Goal: Task Accomplishment & Management: Manage account settings

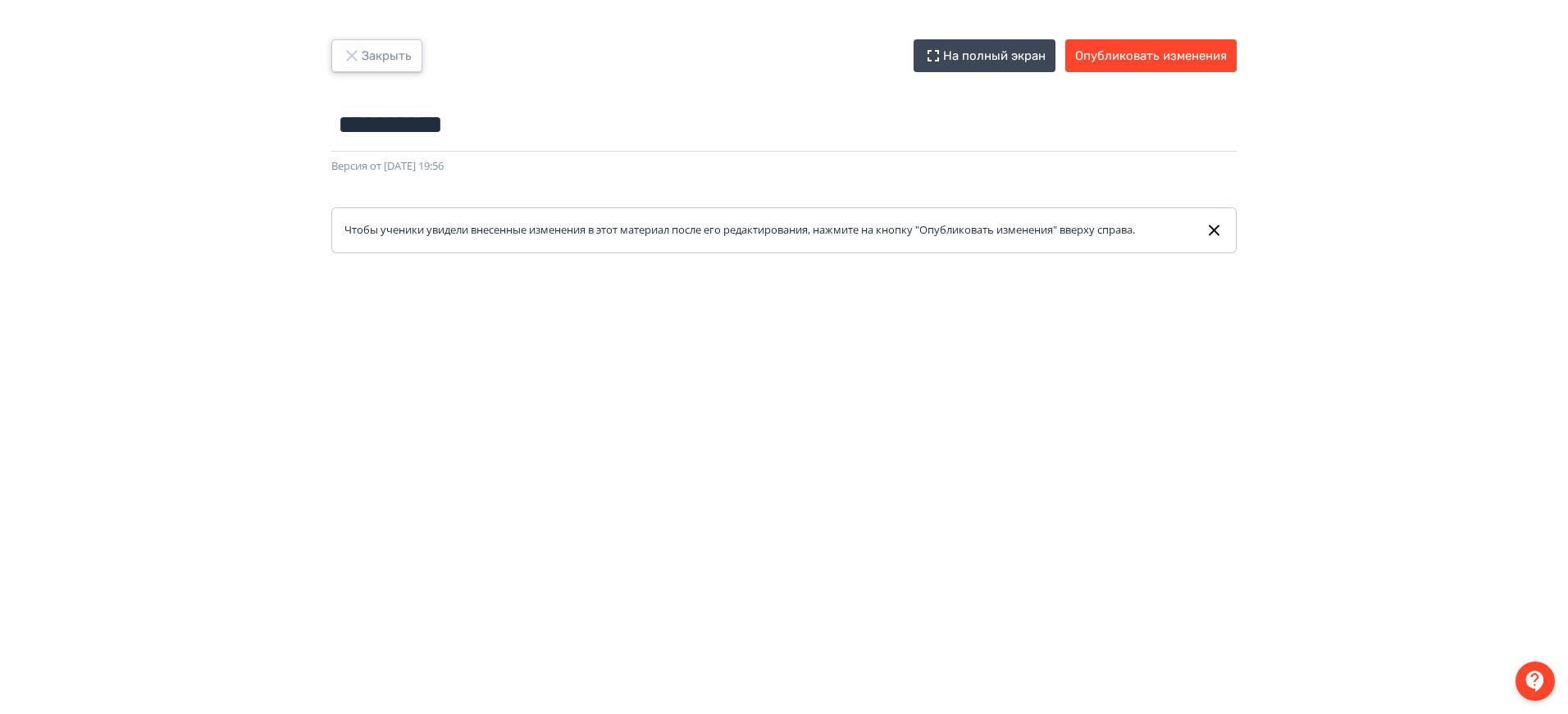
click at [384, 63] on button "Закрыть" at bounding box center [377, 56] width 91 height 33
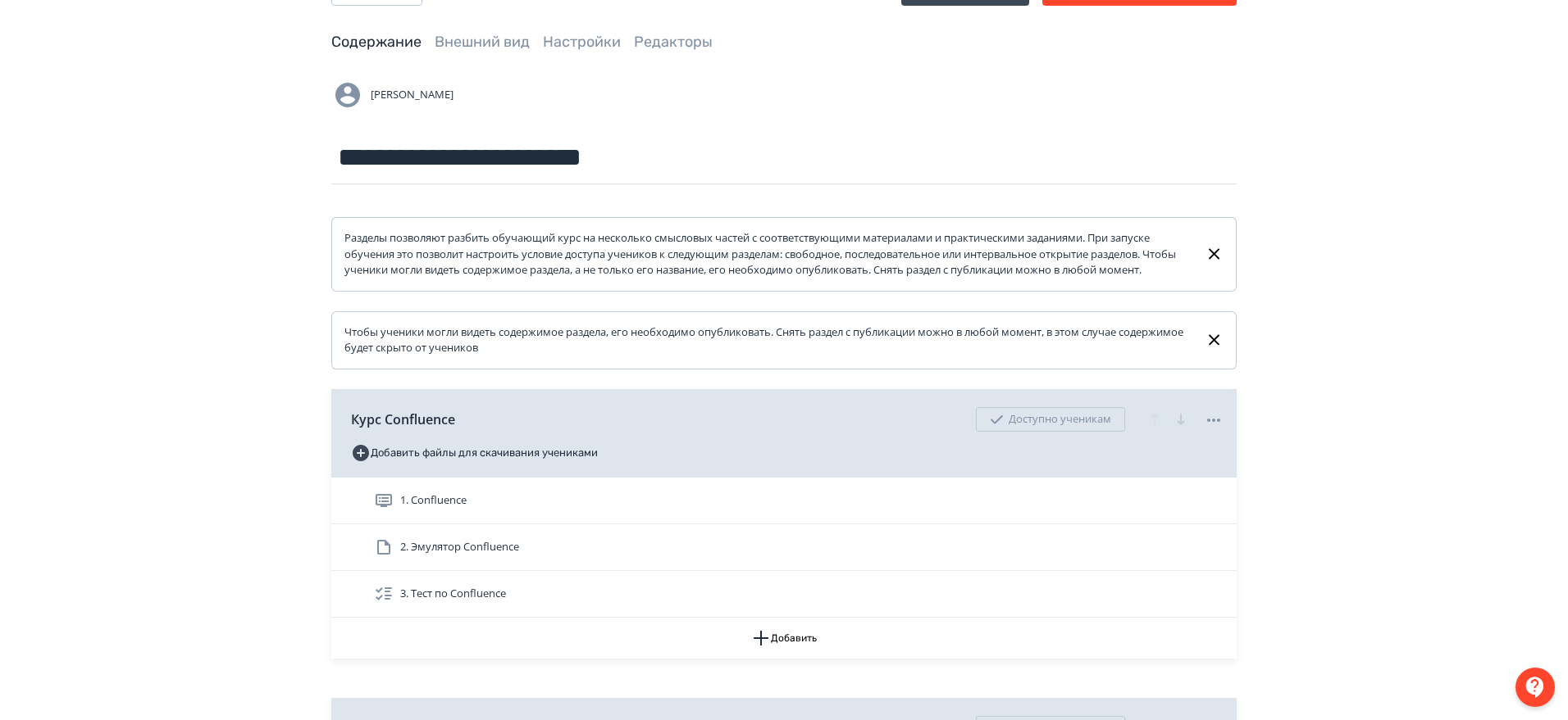
scroll to position [205, 0]
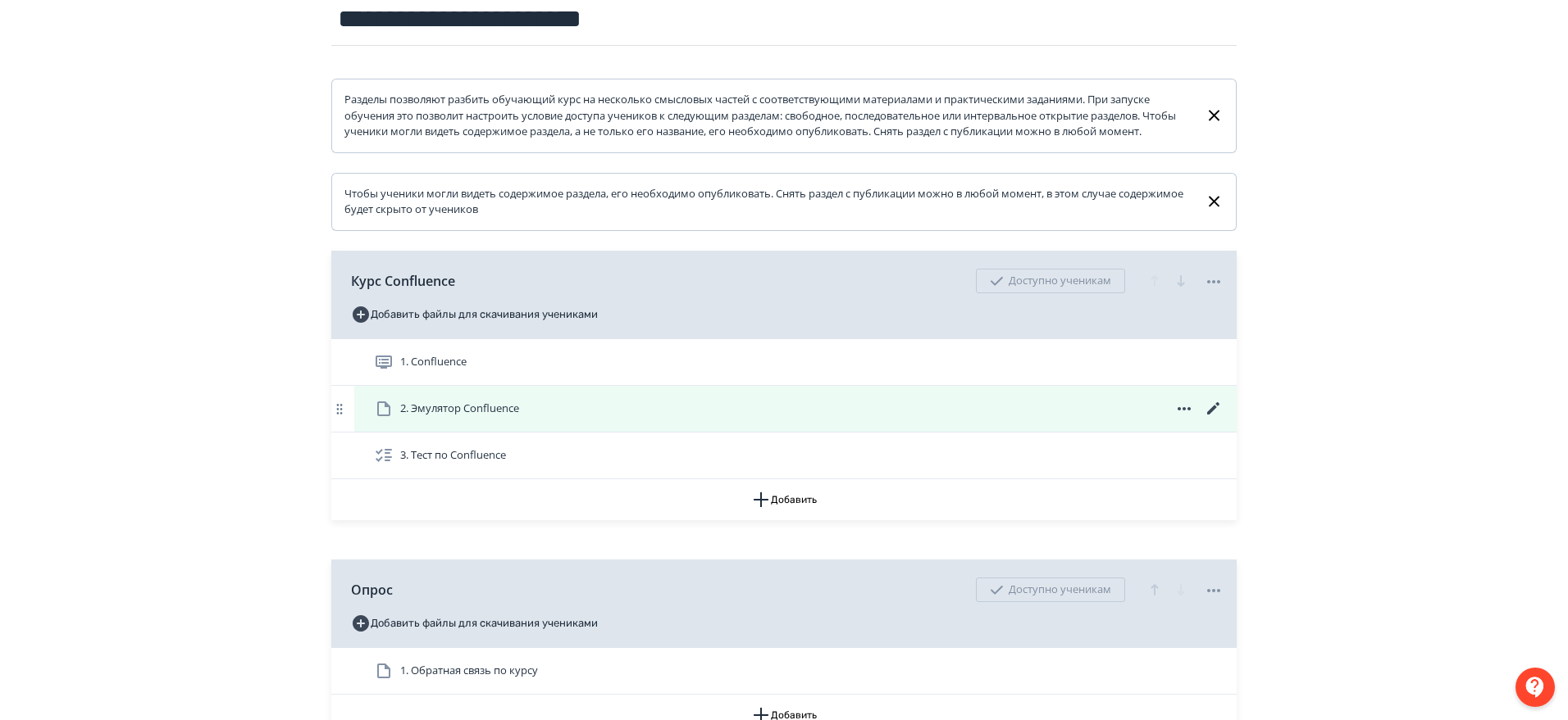
click at [1191, 419] on icon at bounding box center [1184, 409] width 19 height 19
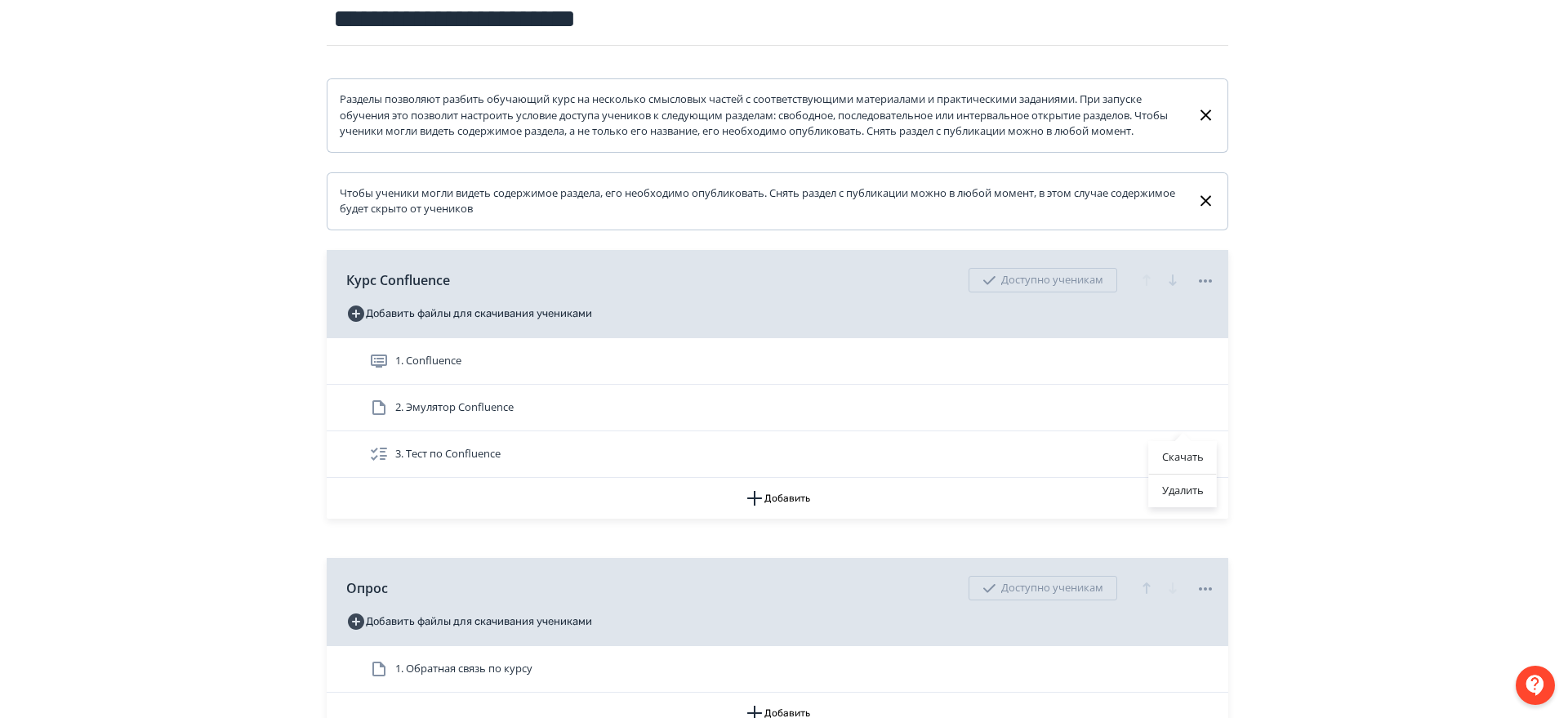
click at [1339, 402] on div "Скачать Удалить" at bounding box center [784, 359] width 1568 height 718
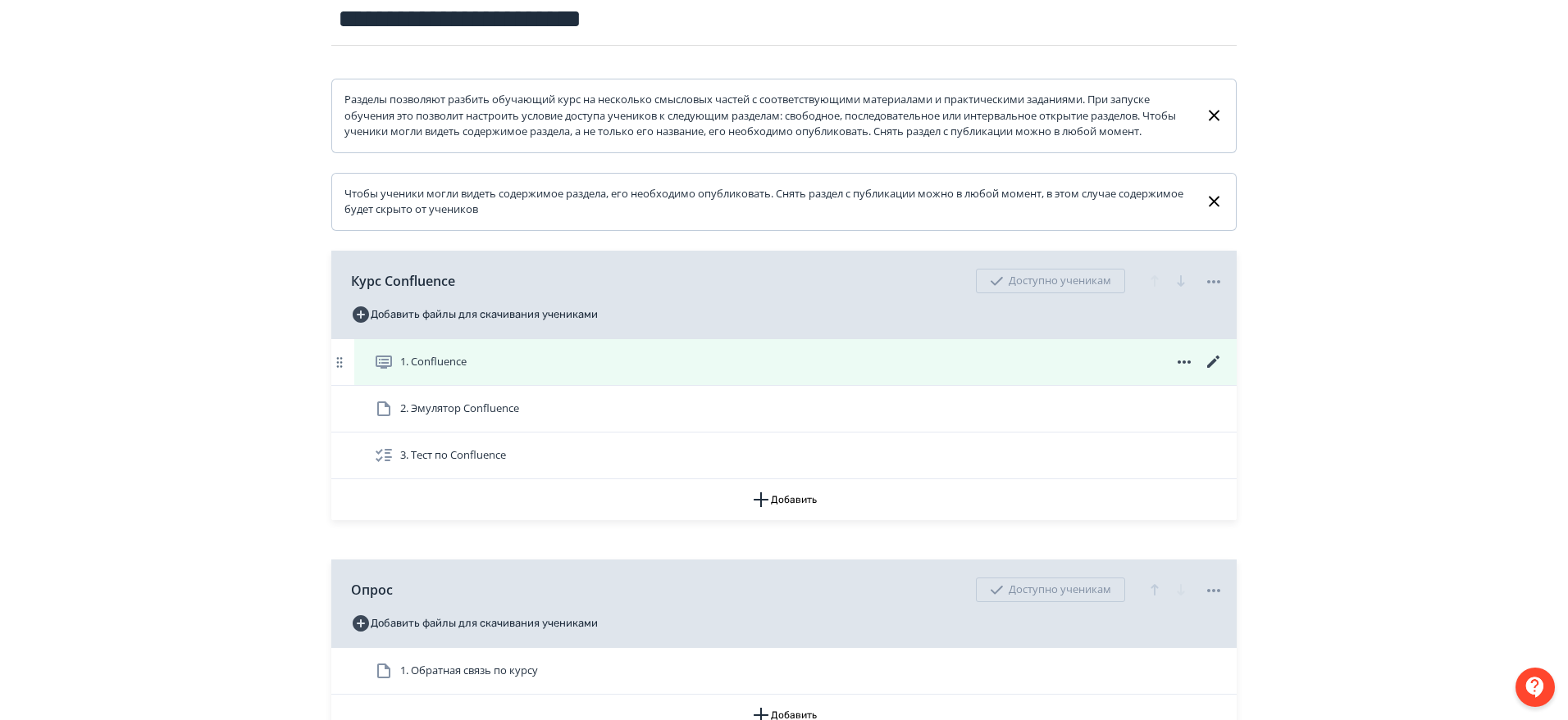
click at [1175, 372] on icon at bounding box center [1184, 362] width 19 height 19
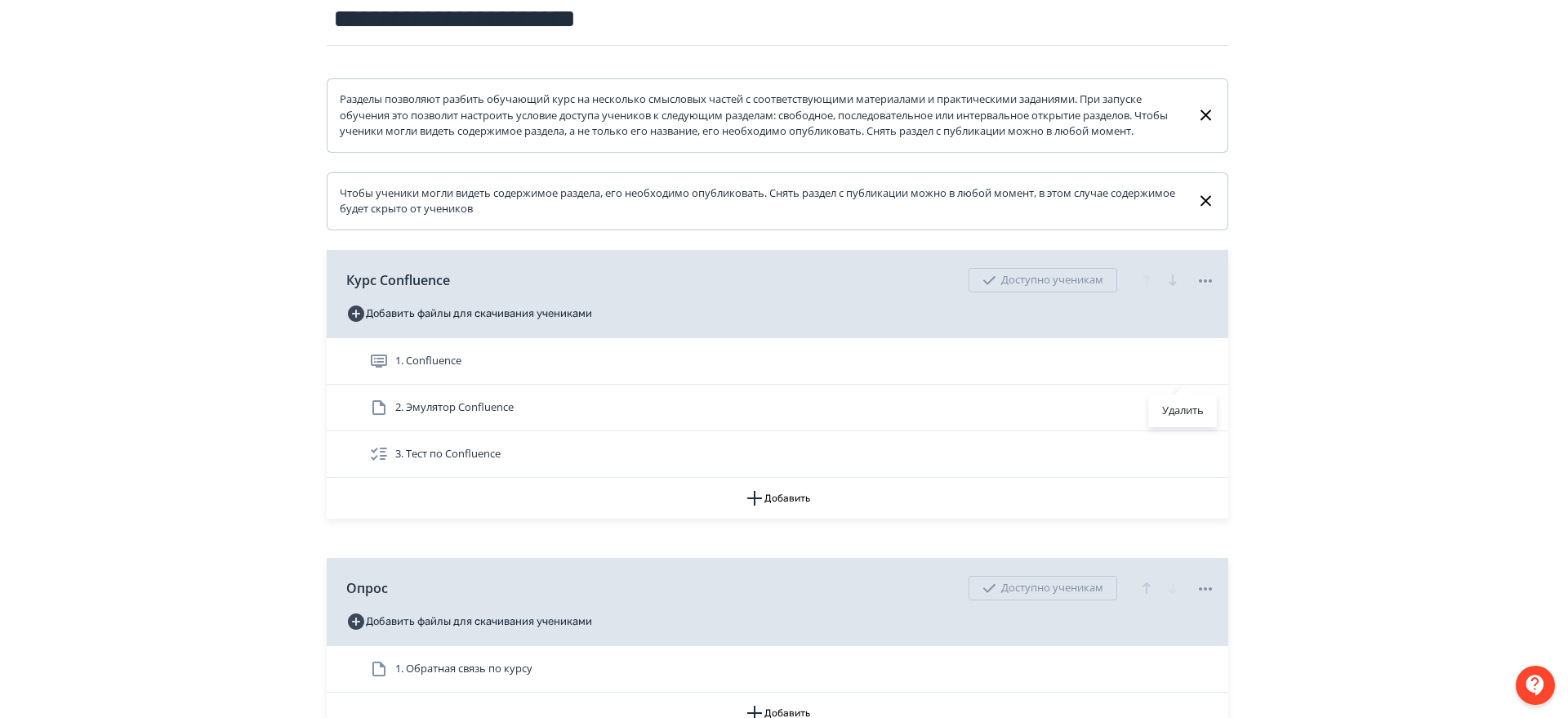
click at [1327, 418] on div "Удалить" at bounding box center [784, 359] width 1568 height 718
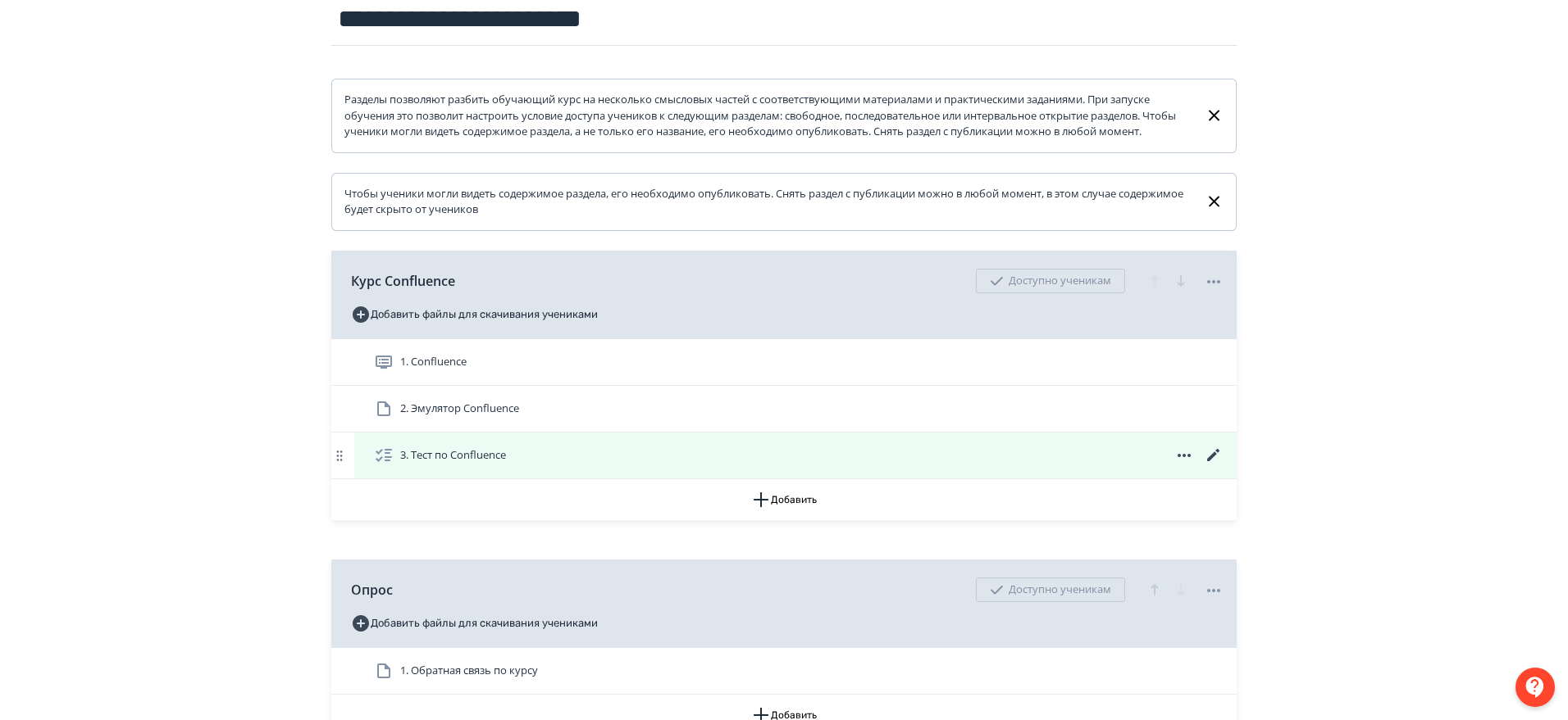
click at [1180, 458] on icon at bounding box center [1184, 456] width 13 height 4
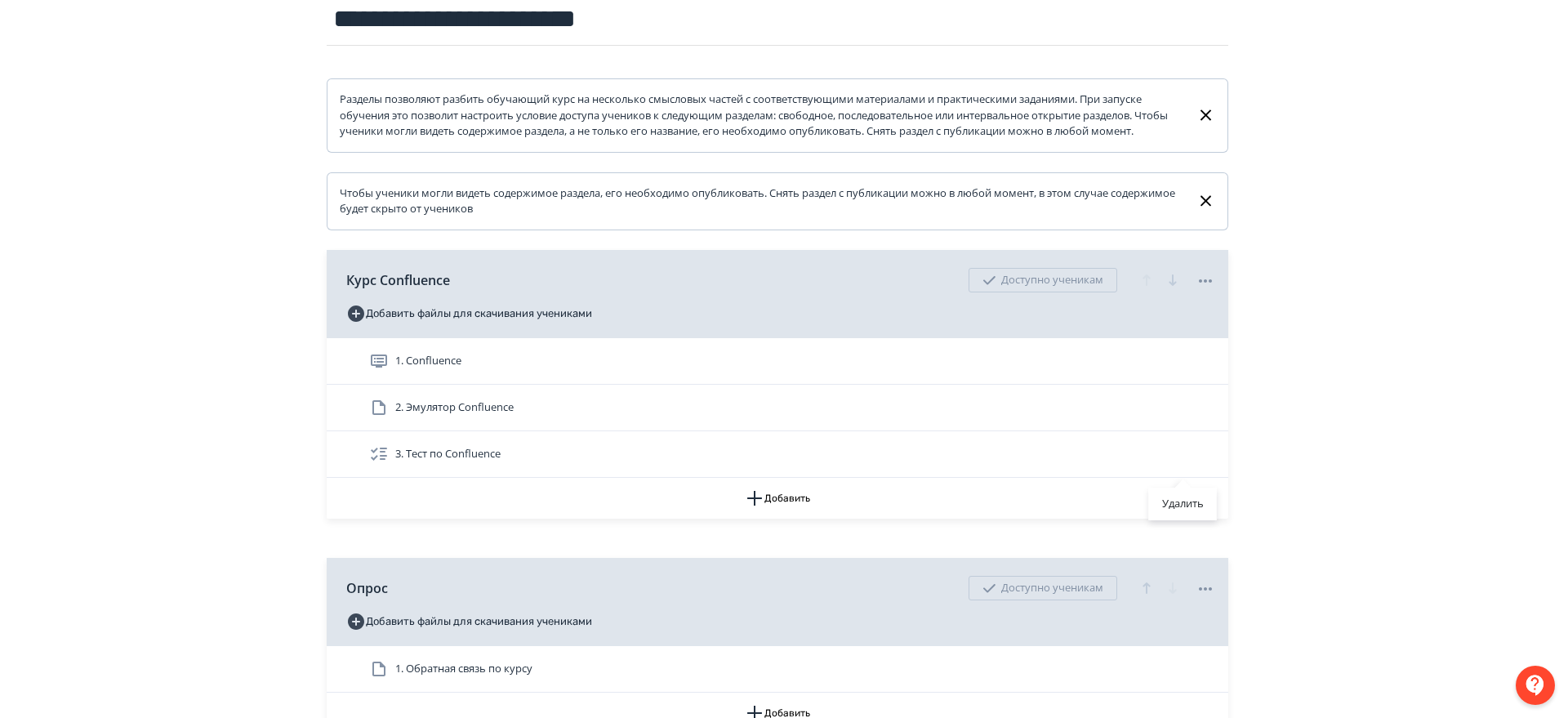
click at [1403, 422] on div "Удалить" at bounding box center [784, 359] width 1568 height 718
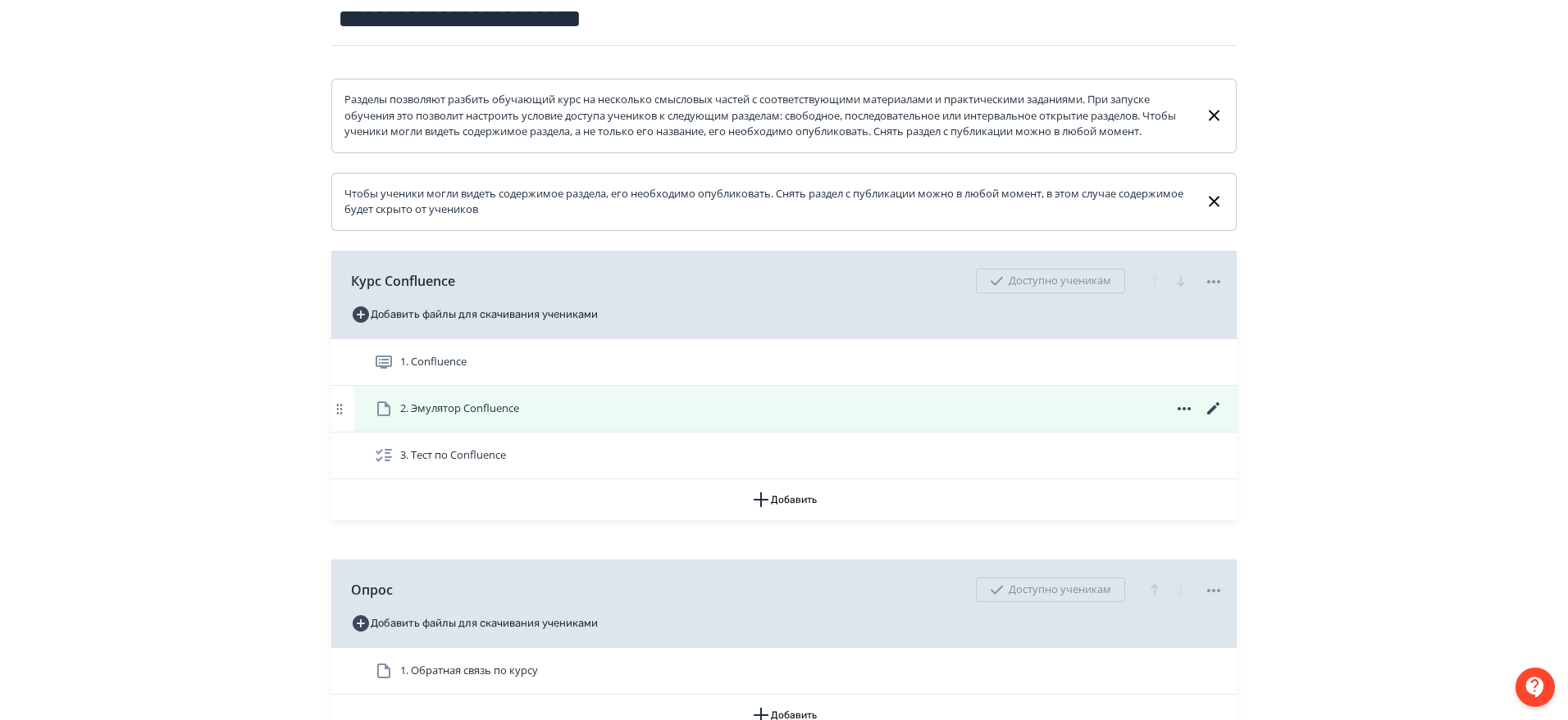
click at [1209, 419] on icon at bounding box center [1214, 409] width 19 height 19
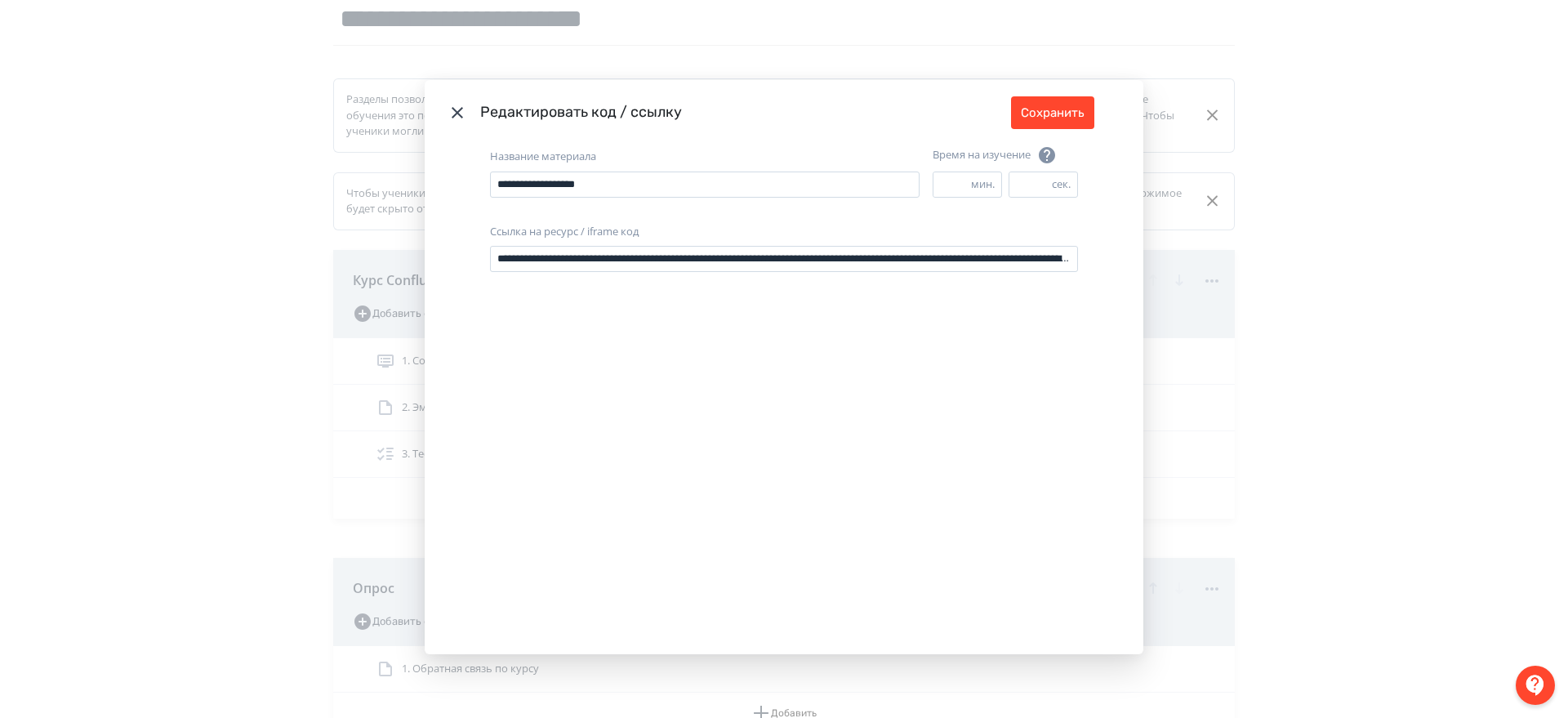
click at [1418, 373] on div "**********" at bounding box center [784, 359] width 1568 height 718
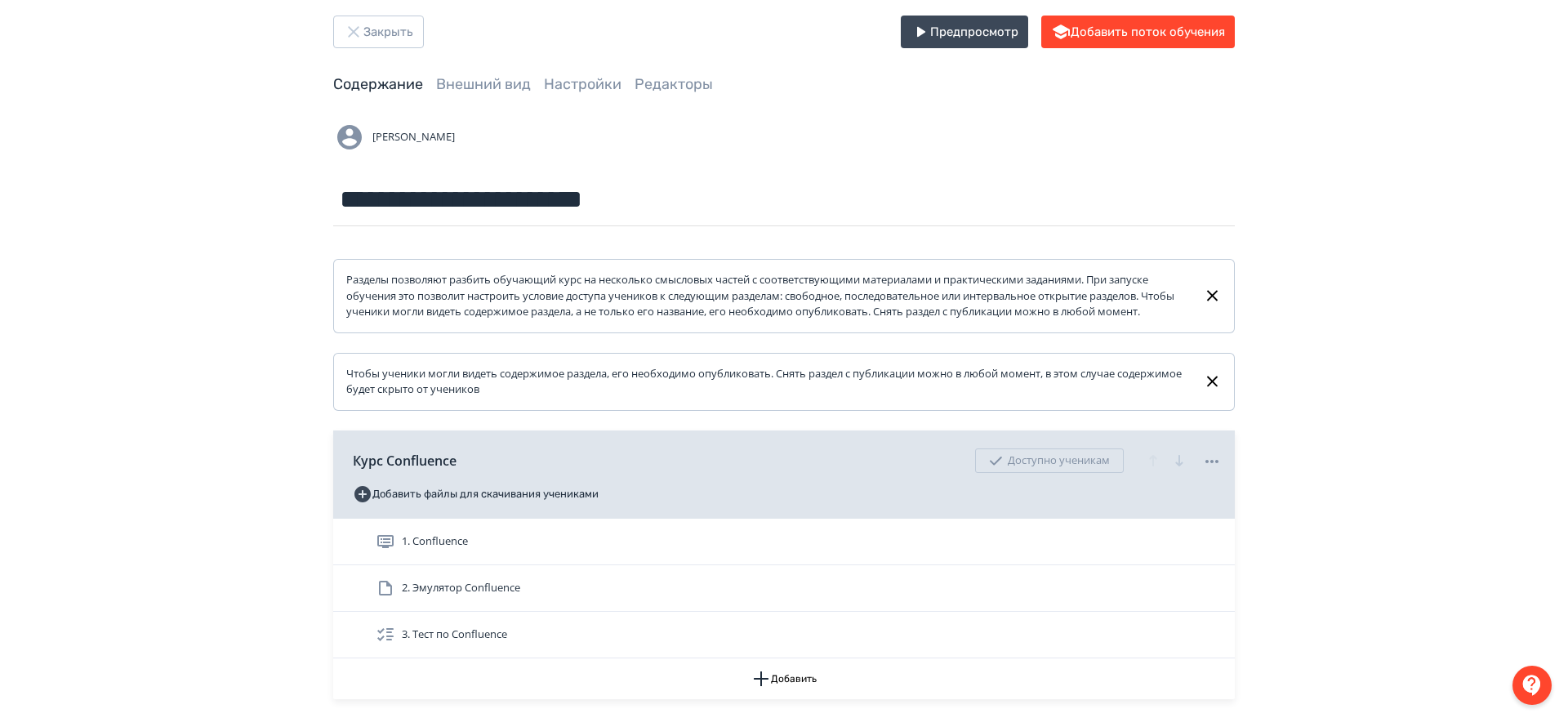
scroll to position [0, 0]
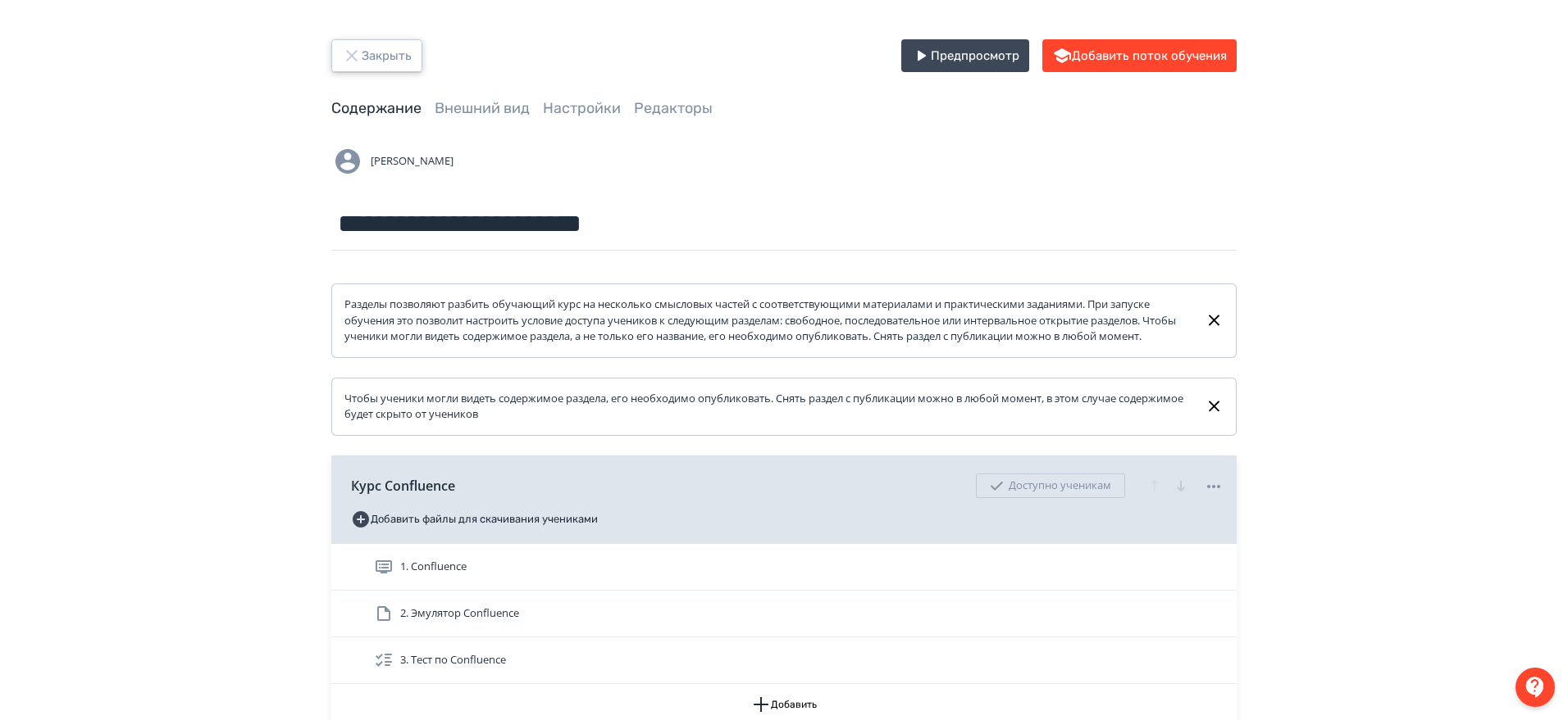
click at [407, 49] on button "Закрыть" at bounding box center [377, 56] width 91 height 33
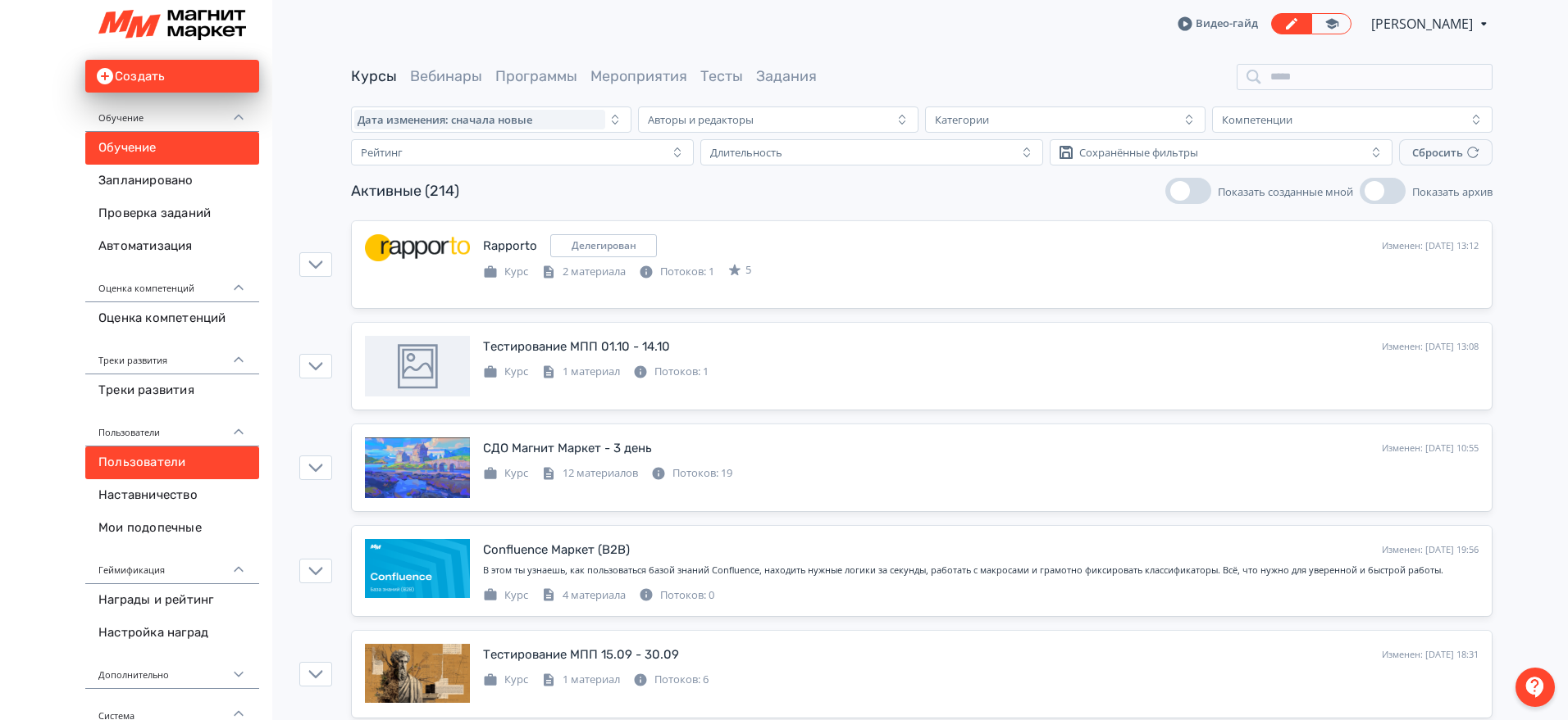
click at [157, 473] on link "Пользователи" at bounding box center [171, 463] width 174 height 33
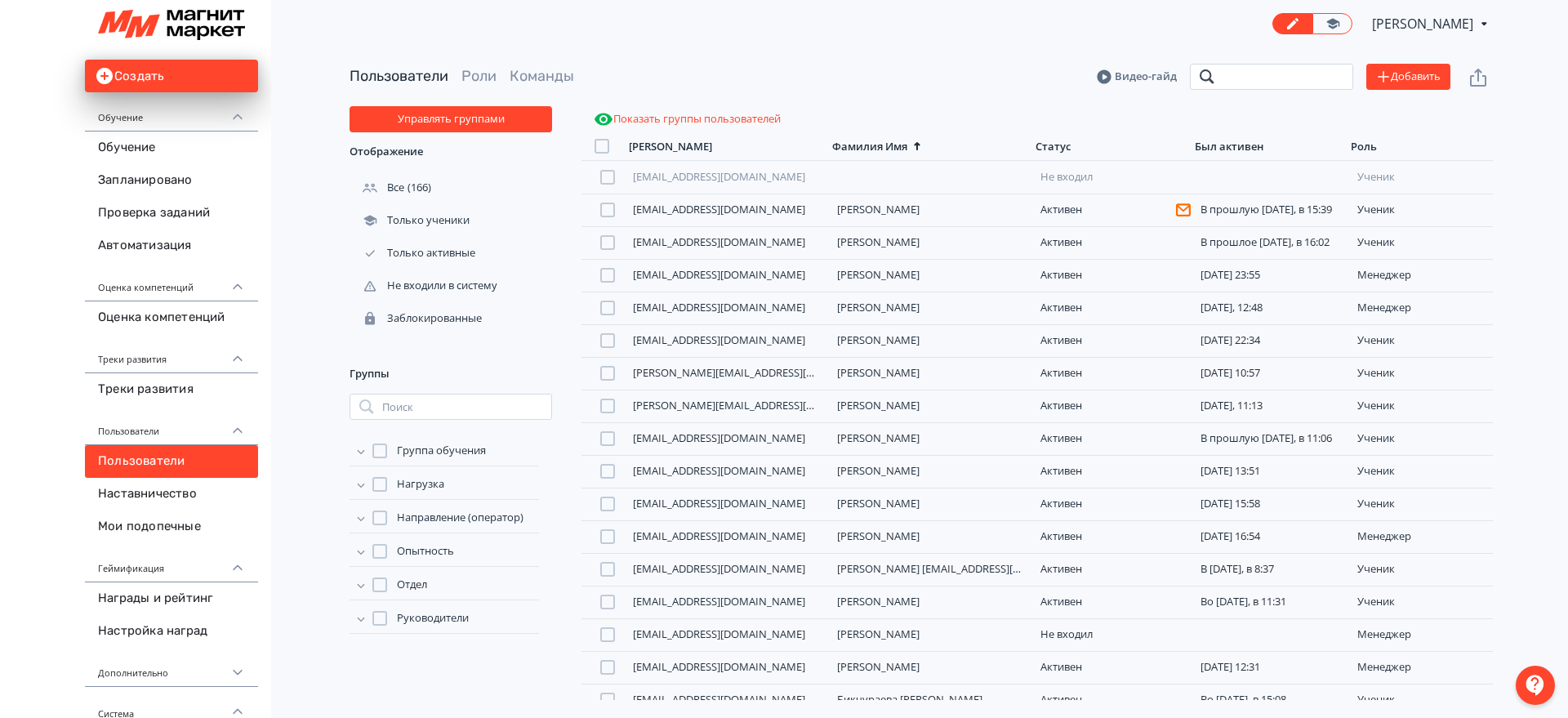
click at [1321, 81] on input "search" at bounding box center [1272, 77] width 164 height 26
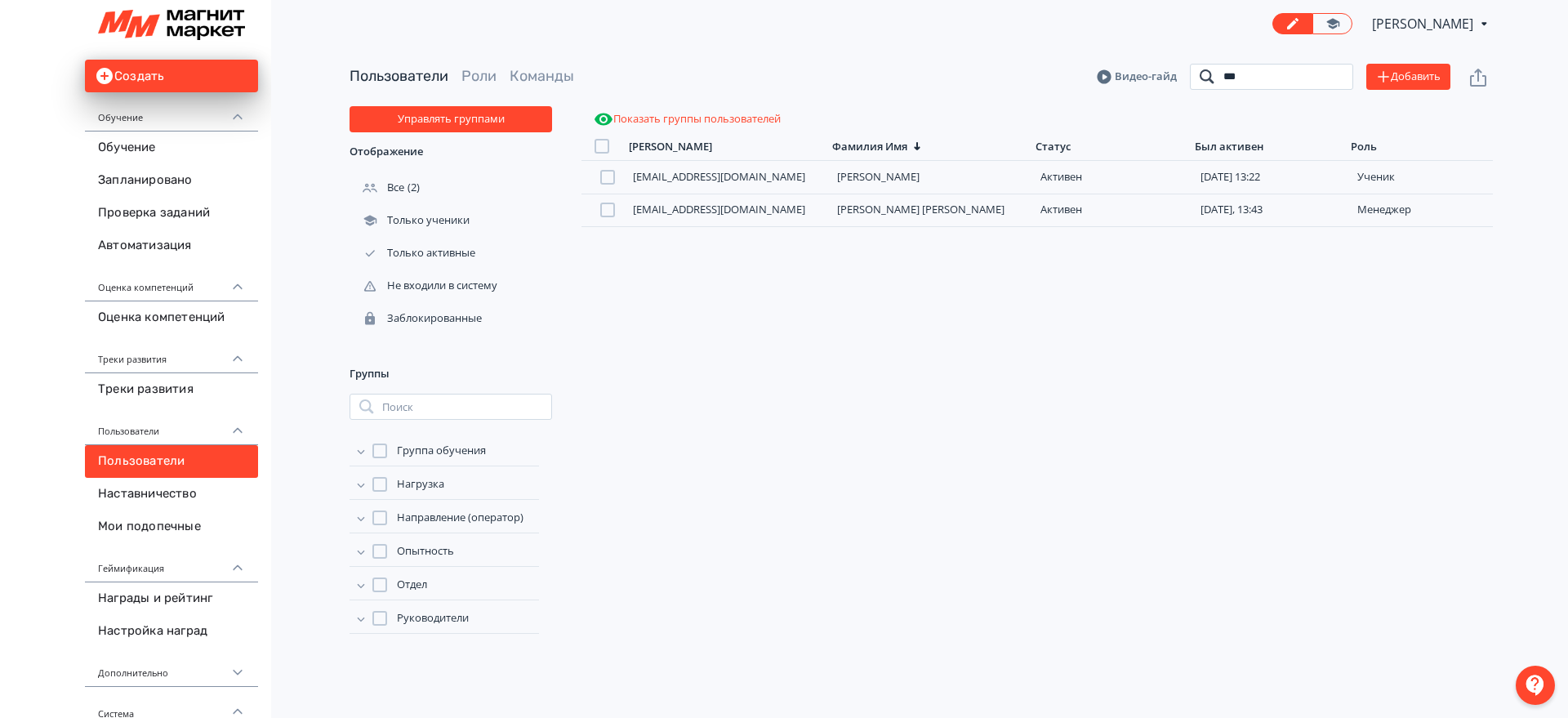
type input "***"
